Goal: Transaction & Acquisition: Book appointment/travel/reservation

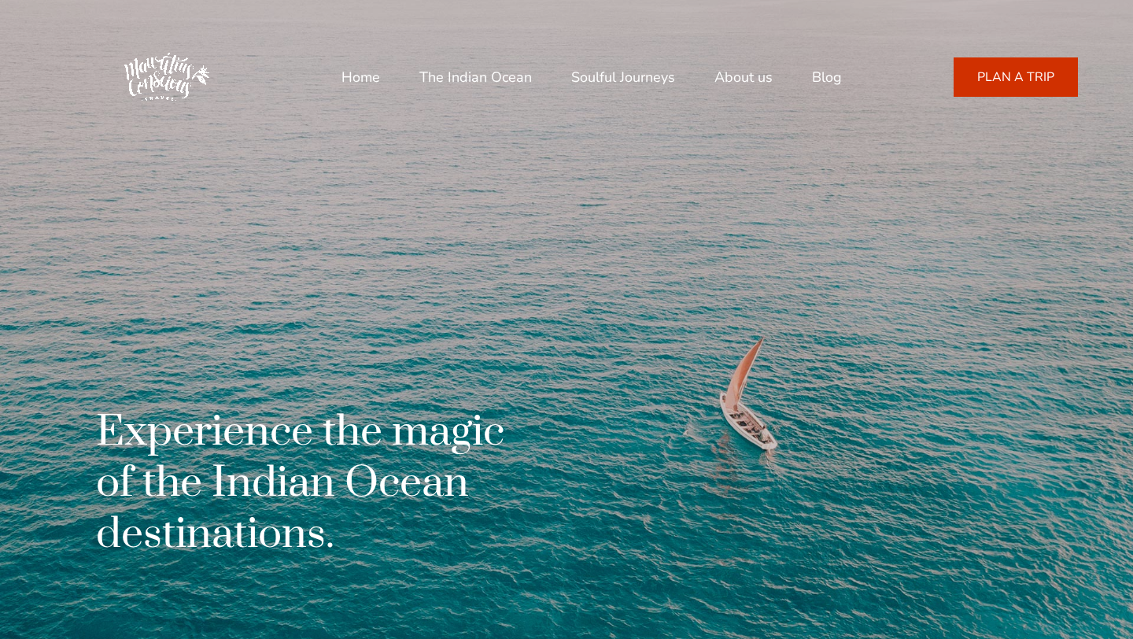
scroll to position [1028, 0]
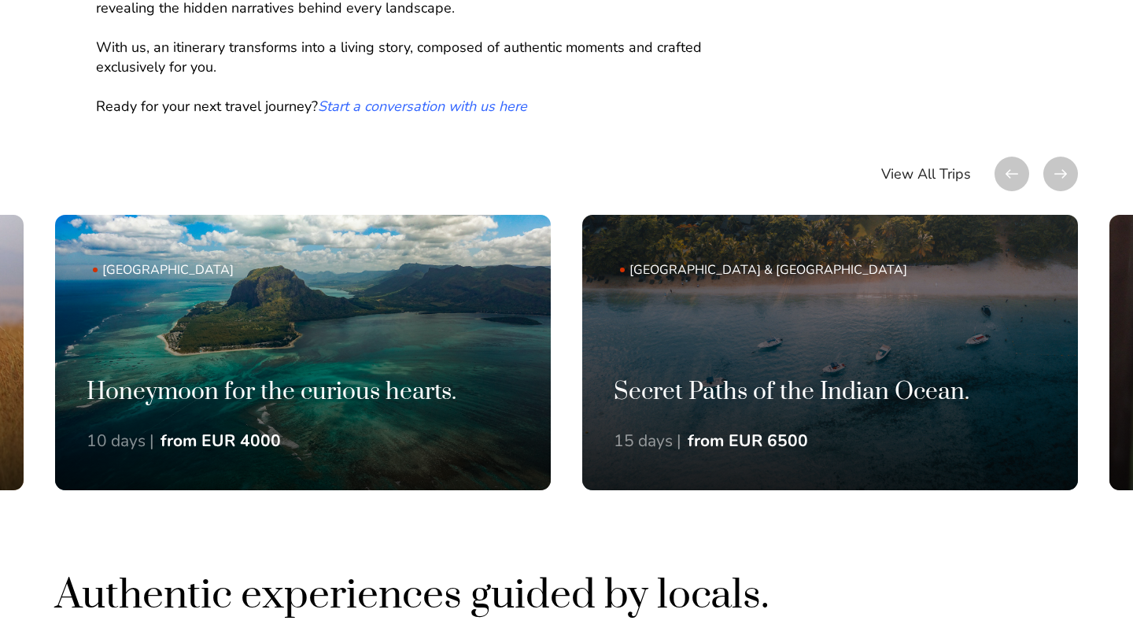
click at [1078, 172] on div "Trips to uncover the inner stories of the Indian Ocean. At the heart of every j…" at bounding box center [566, 90] width 1133 height 958
click at [1074, 172] on div at bounding box center [1060, 174] width 35 height 35
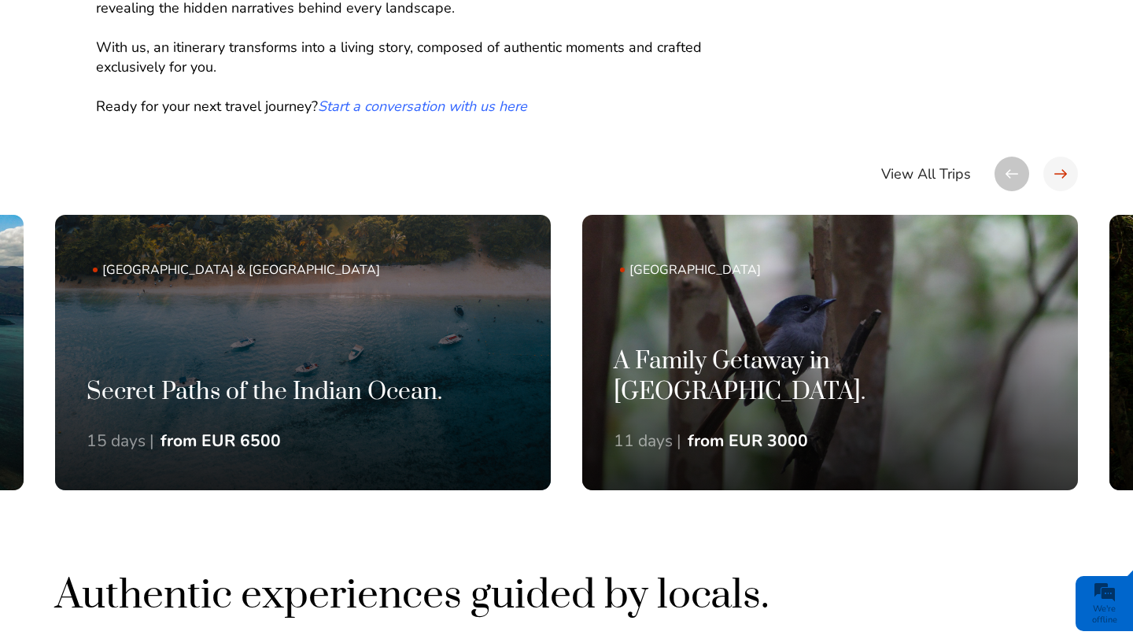
click at [1074, 172] on div at bounding box center [1060, 174] width 35 height 35
click at [1056, 173] on div at bounding box center [1060, 174] width 35 height 35
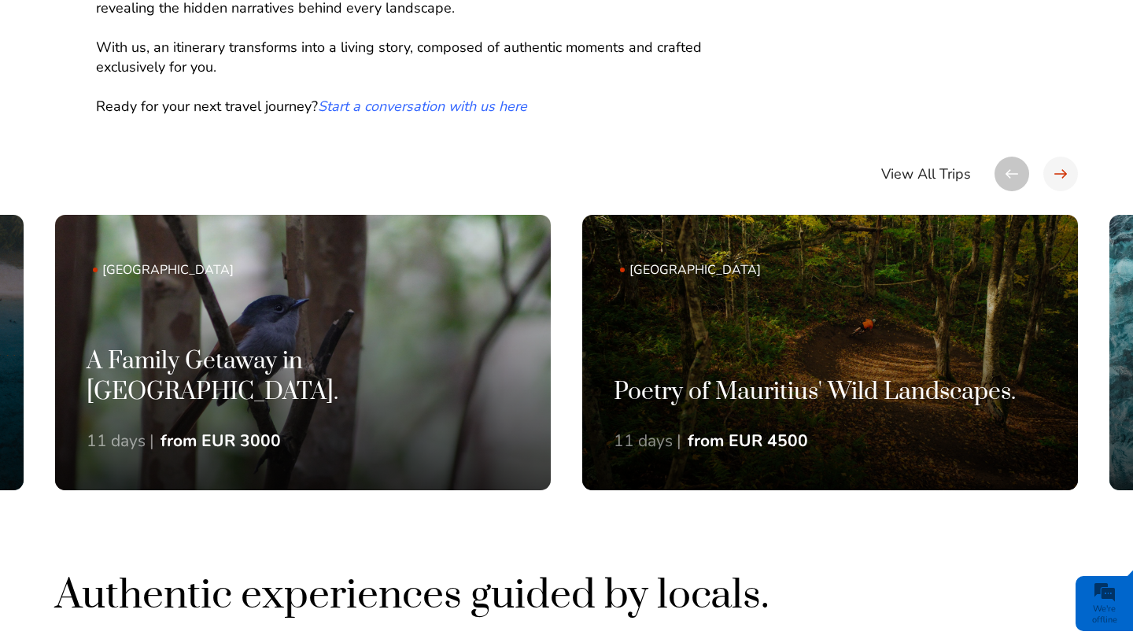
click at [1056, 173] on div at bounding box center [1060, 174] width 35 height 35
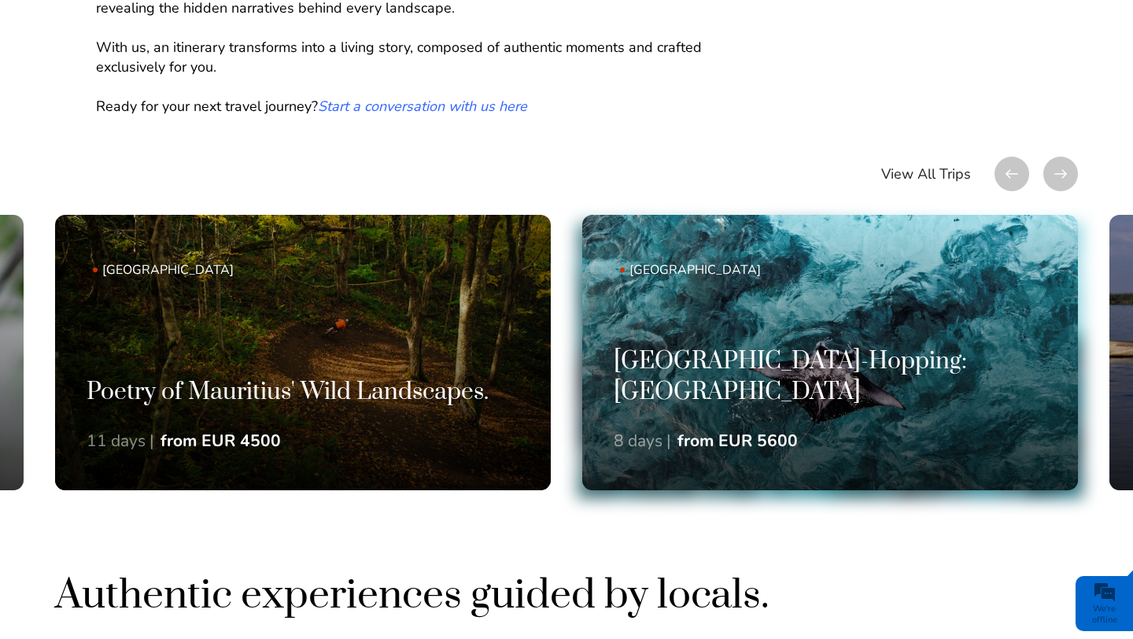
click at [925, 314] on link "Maldives Maldives Island-Hopping: North Ari Atoll 8 days | from EUR 5600" at bounding box center [830, 352] width 496 height 275
